Goal: Manage account settings

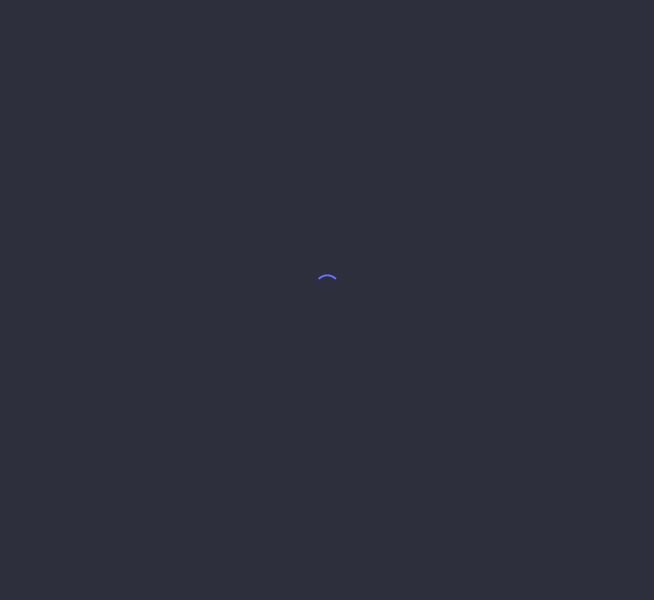
select select "8"
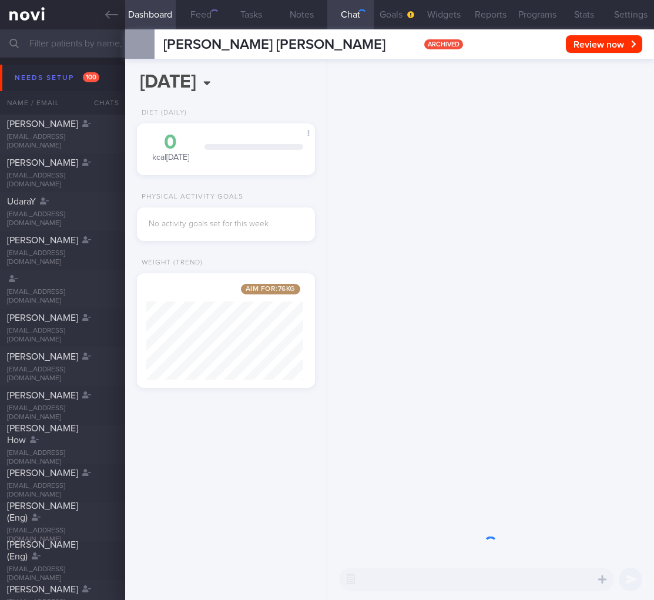
scroll to position [95, 157]
